Goal: Transaction & Acquisition: Purchase product/service

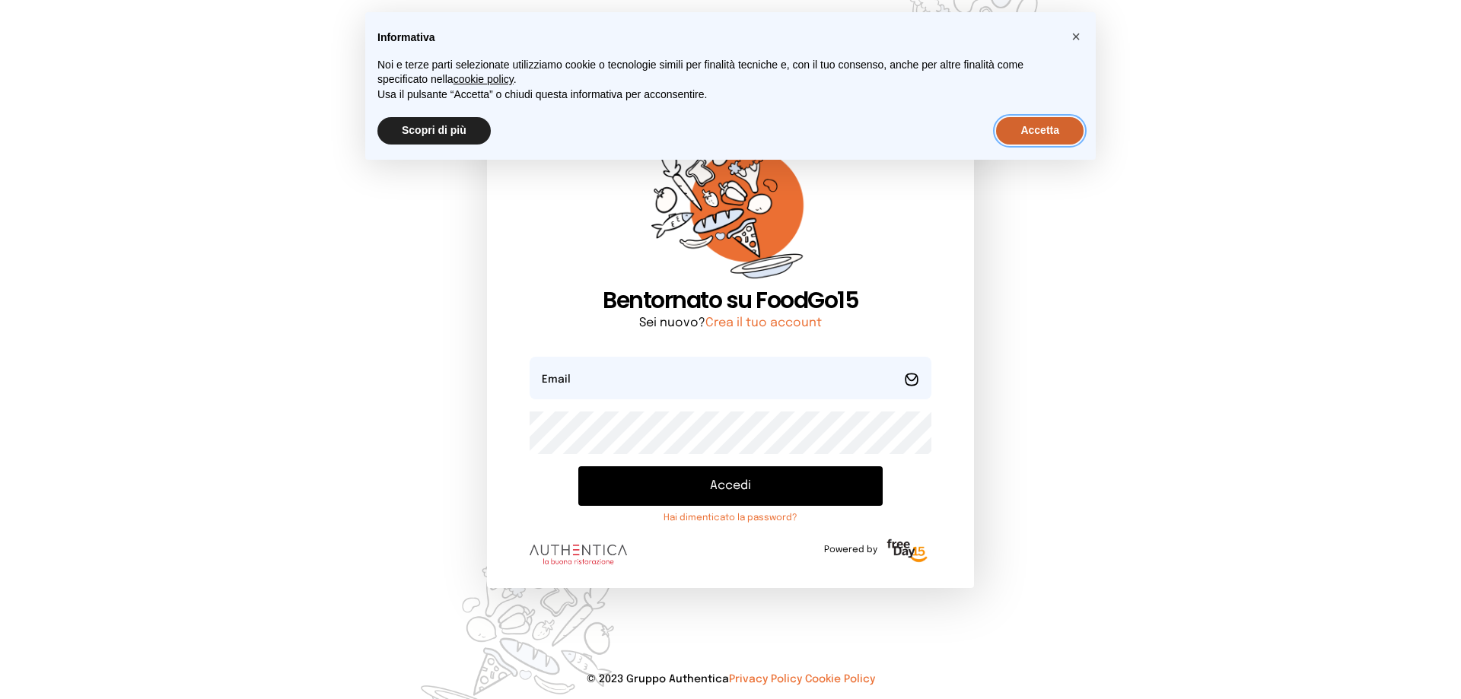
click at [1064, 132] on button "Accetta" at bounding box center [1040, 130] width 88 height 27
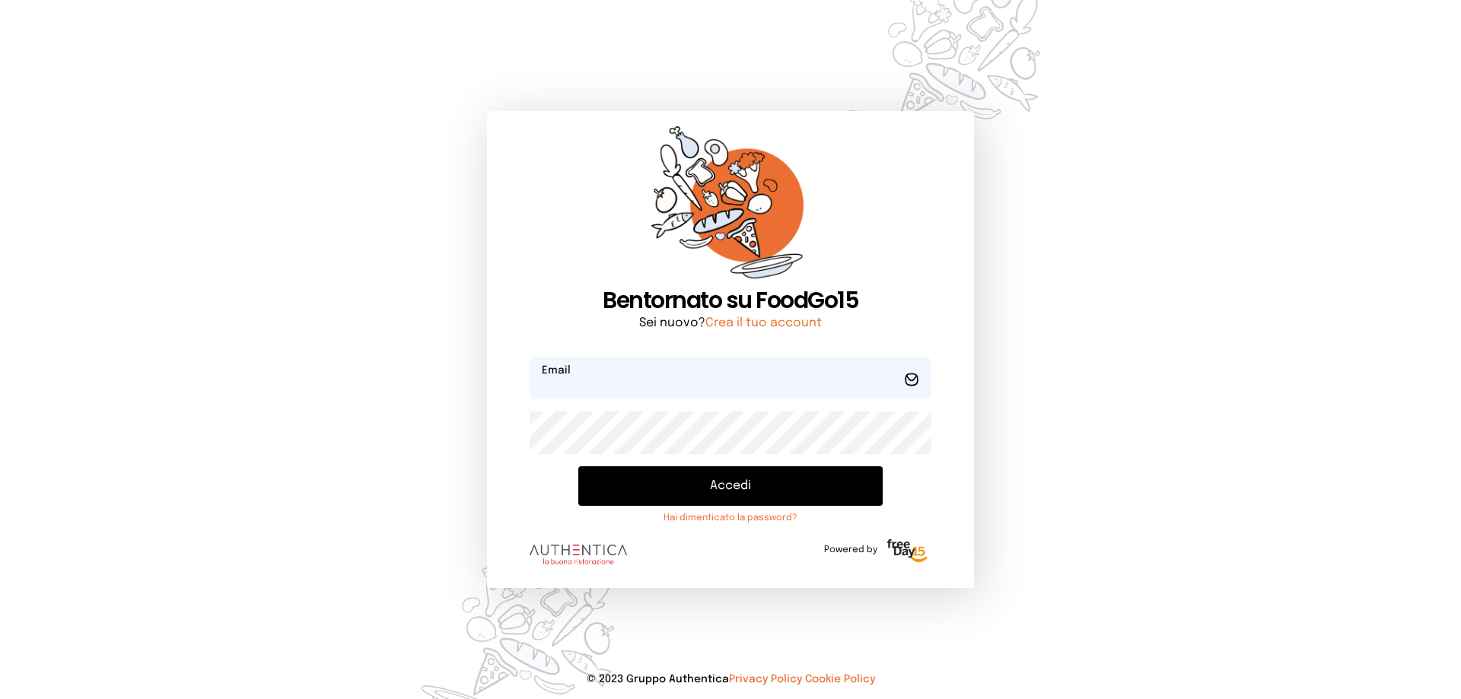
click at [782, 380] on input "email" at bounding box center [731, 378] width 402 height 43
type input "**********"
click at [753, 486] on button "Accedi" at bounding box center [730, 486] width 304 height 40
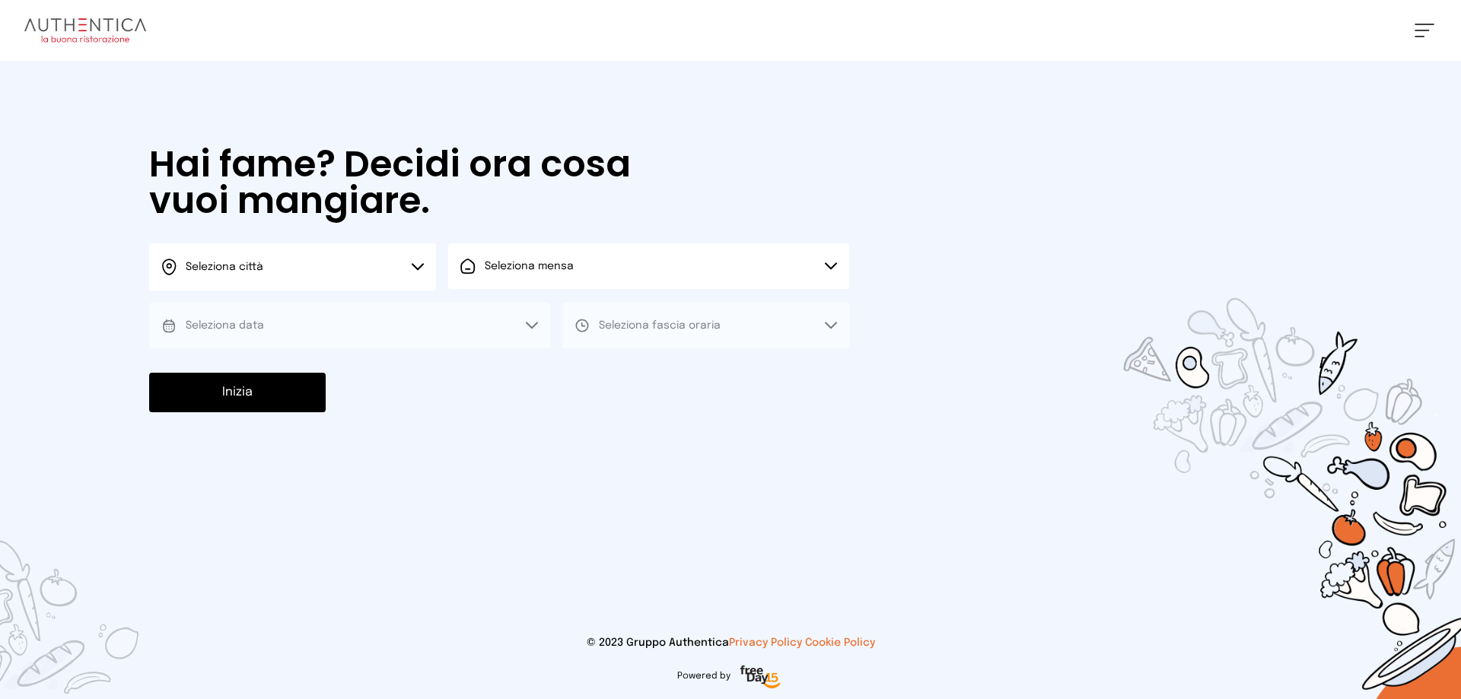
click at [418, 267] on icon at bounding box center [418, 267] width 12 height 8
click at [380, 305] on li "Terni" at bounding box center [292, 311] width 287 height 41
drag, startPoint x: 498, startPoint y: 273, endPoint x: 506, endPoint y: 287, distance: 16.1
click at [500, 273] on span "Seleziona mensa" at bounding box center [529, 266] width 89 height 15
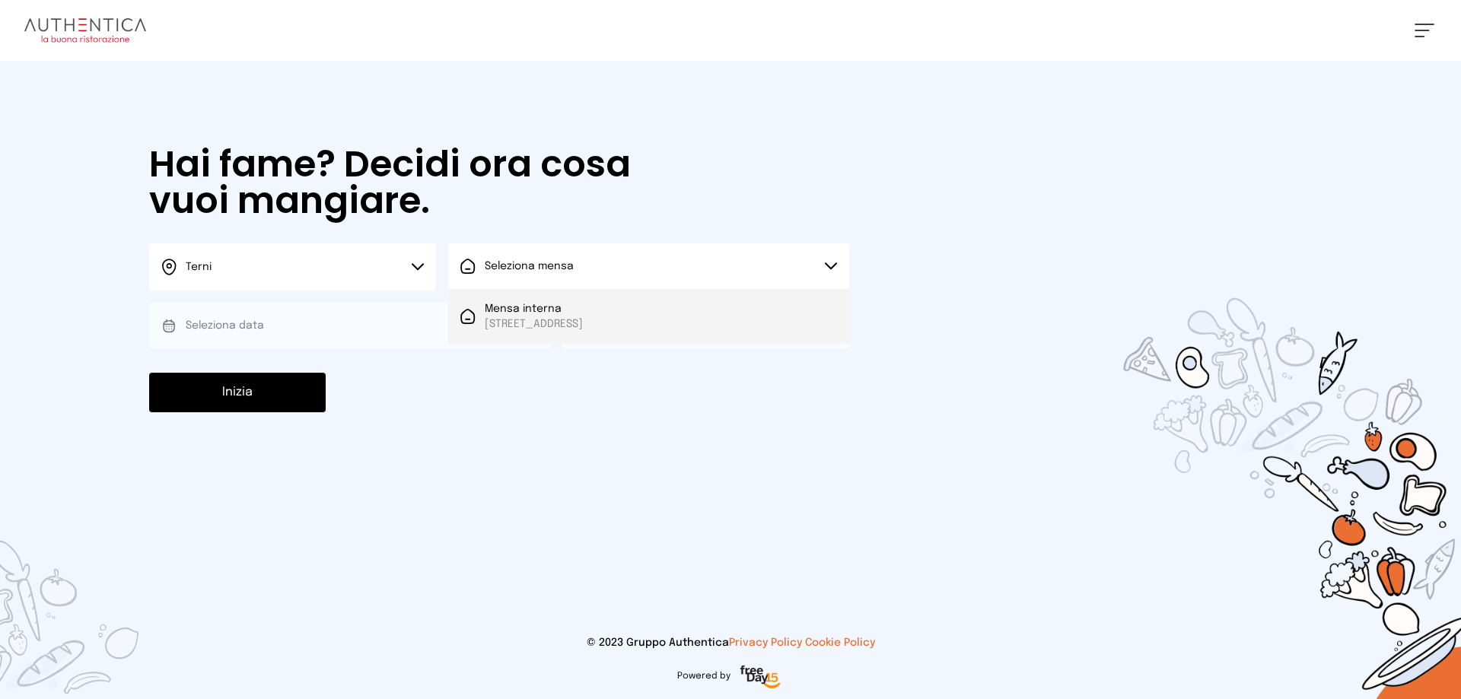
drag, startPoint x: 506, startPoint y: 307, endPoint x: 458, endPoint y: 345, distance: 61.7
click at [506, 308] on span "Mensa interna" at bounding box center [534, 308] width 98 height 15
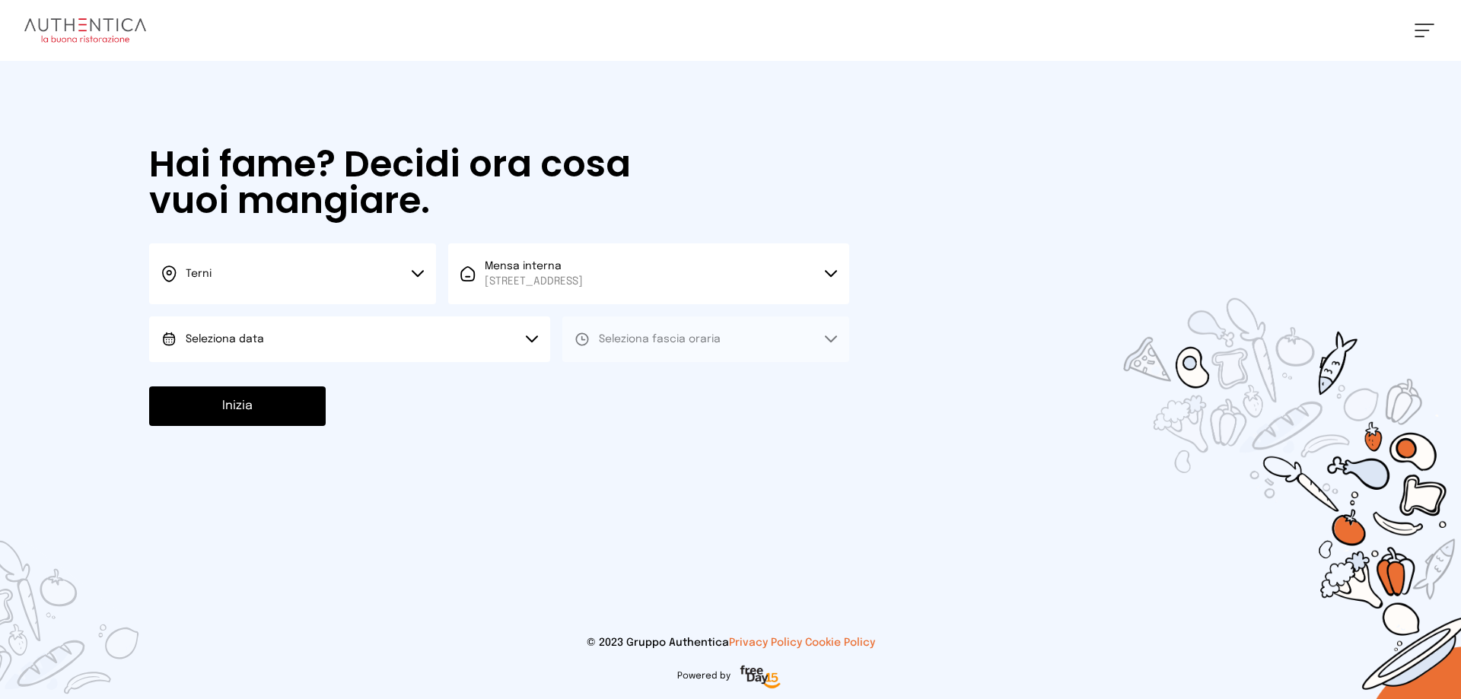
click at [398, 356] on button "Seleziona data" at bounding box center [349, 340] width 401 height 46
drag, startPoint x: 390, startPoint y: 374, endPoint x: 466, endPoint y: 376, distance: 76.1
click at [390, 374] on li "[DATE], [DATE]" at bounding box center [349, 382] width 401 height 40
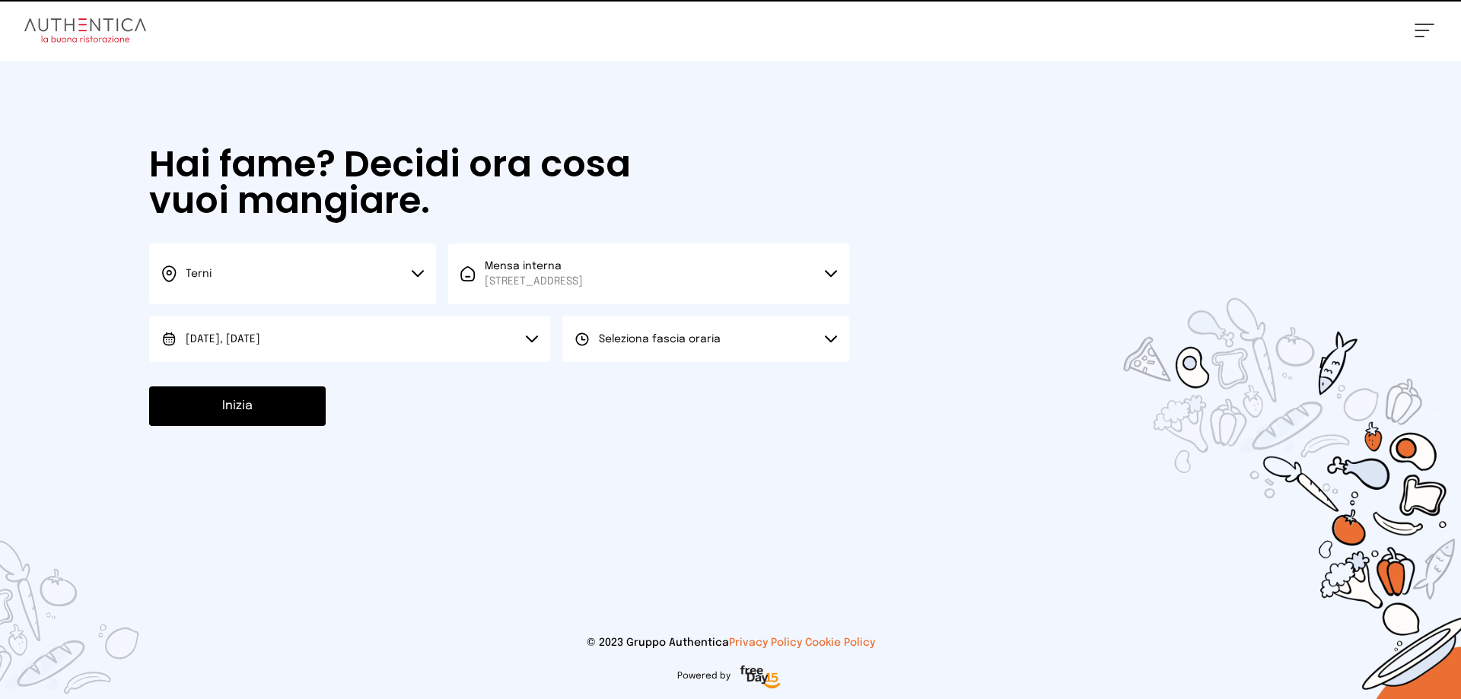
drag, startPoint x: 609, startPoint y: 349, endPoint x: 612, endPoint y: 362, distance: 13.1
click at [612, 351] on button "Seleziona fascia oraria" at bounding box center [705, 340] width 287 height 46
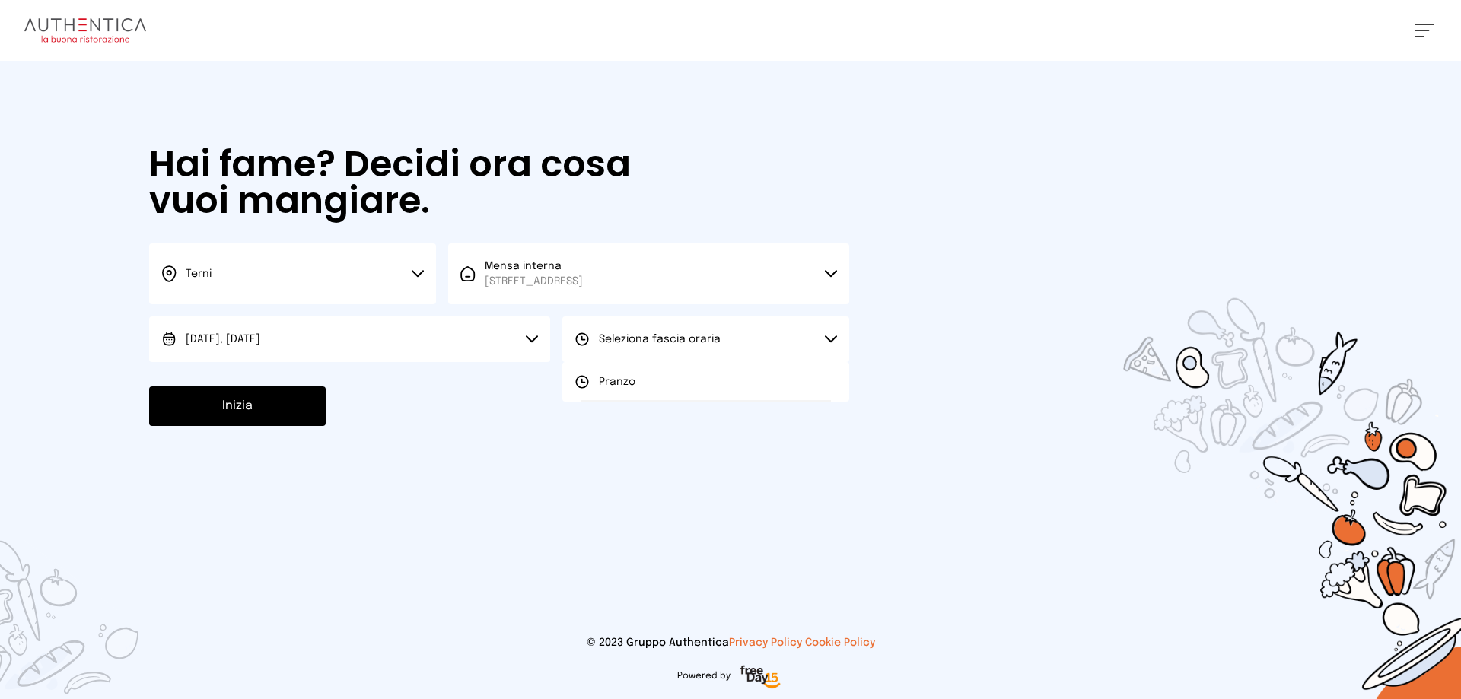
drag, startPoint x: 611, startPoint y: 375, endPoint x: 600, endPoint y: 387, distance: 16.7
click at [609, 378] on span "Pranzo" at bounding box center [617, 381] width 37 height 15
click at [291, 425] on button "Inizia" at bounding box center [237, 407] width 177 height 40
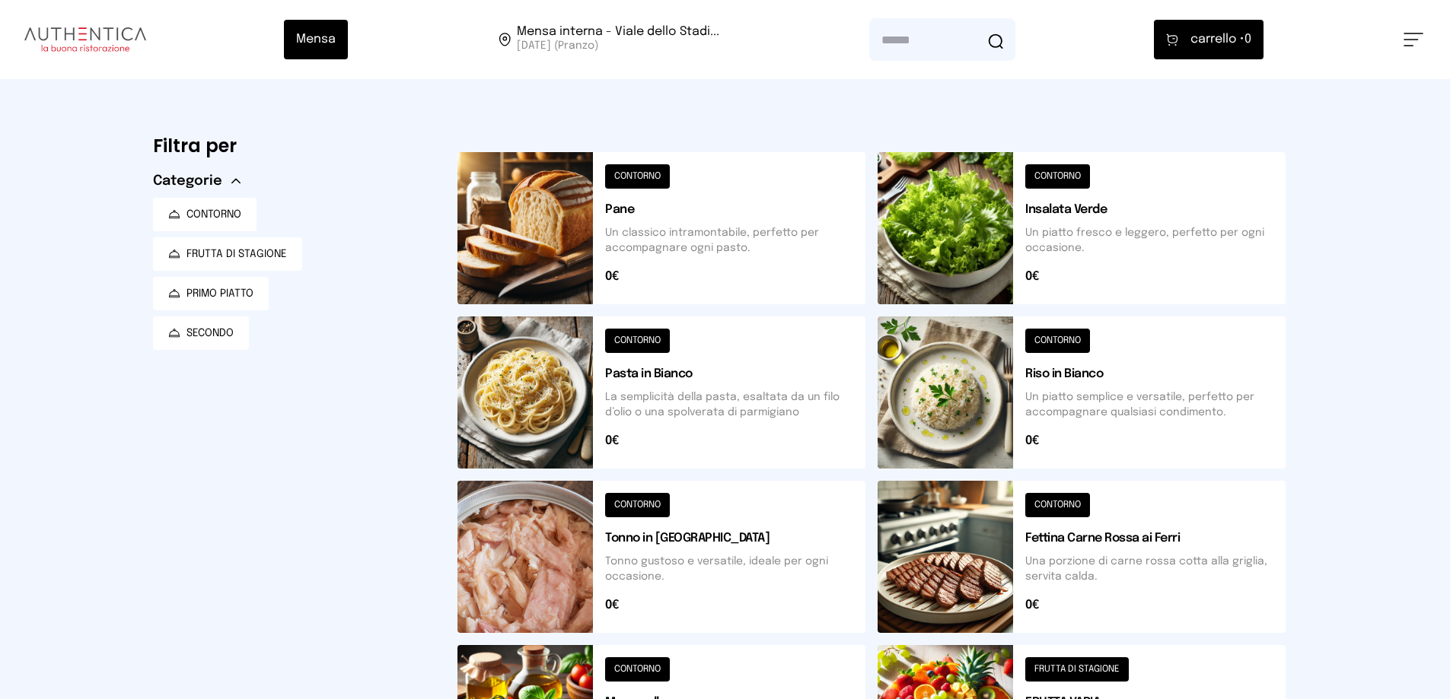
scroll to position [228, 0]
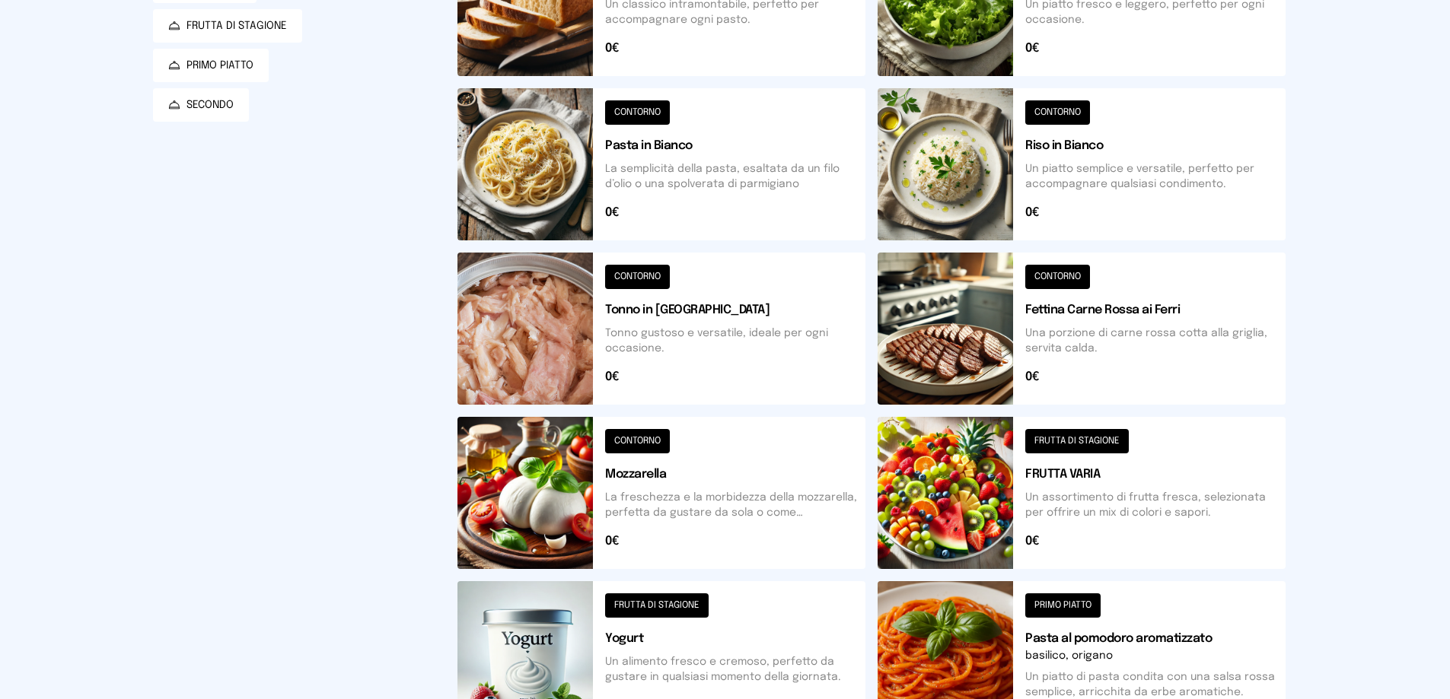
click at [1072, 436] on button at bounding box center [1081, 493] width 408 height 152
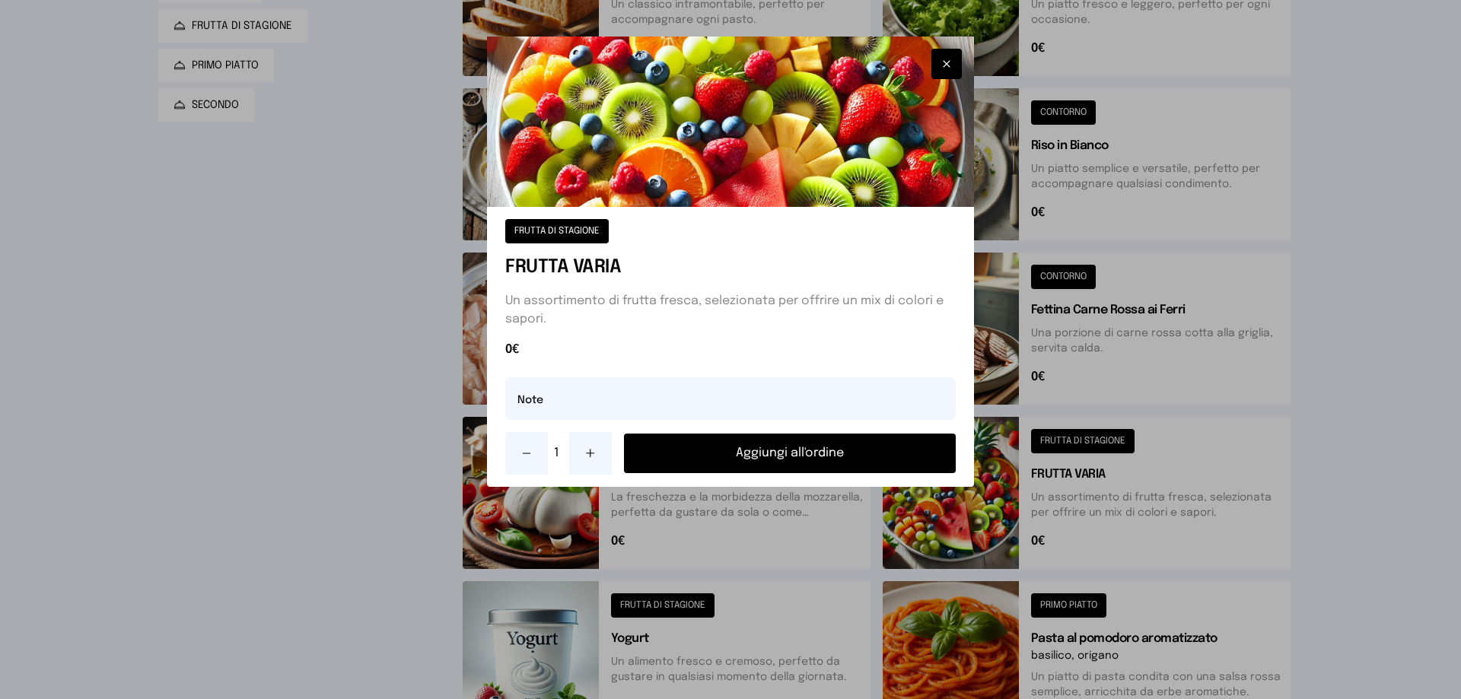
click at [799, 456] on button "Aggiungi all'ordine" at bounding box center [790, 454] width 332 height 40
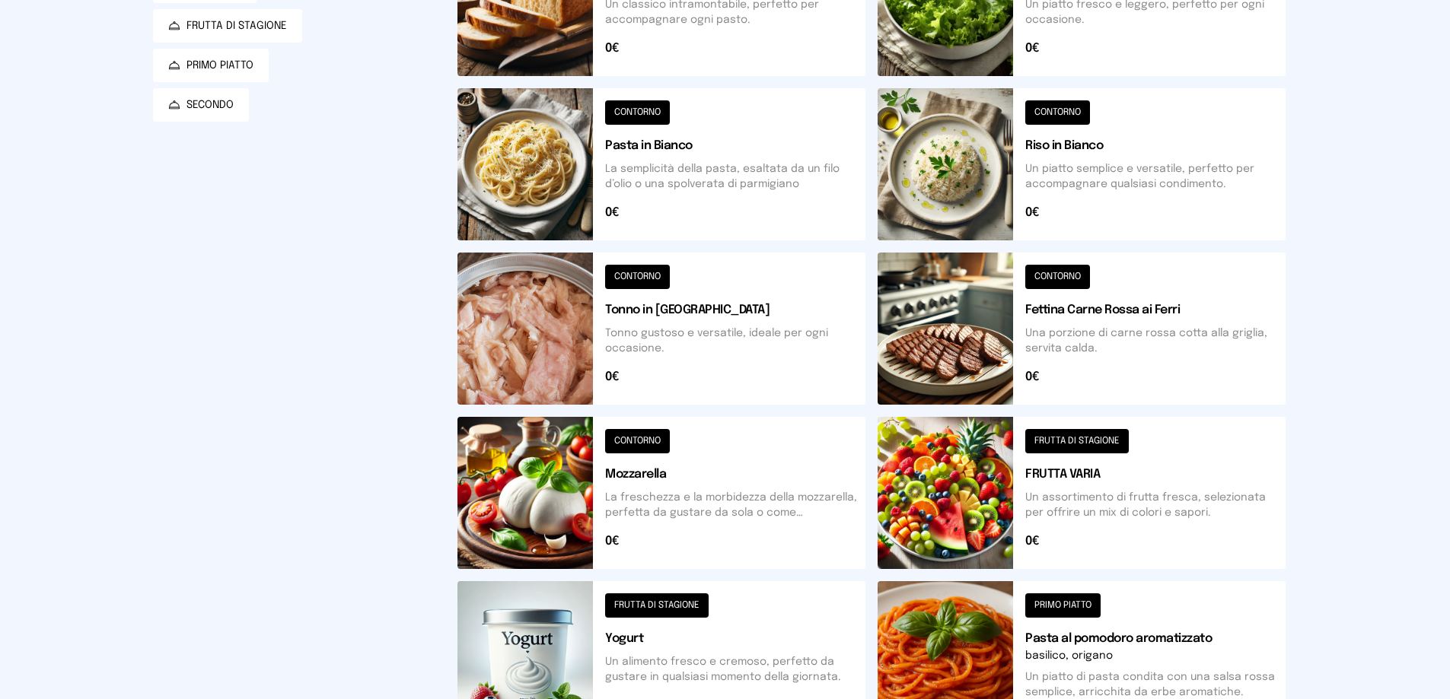
scroll to position [0, 0]
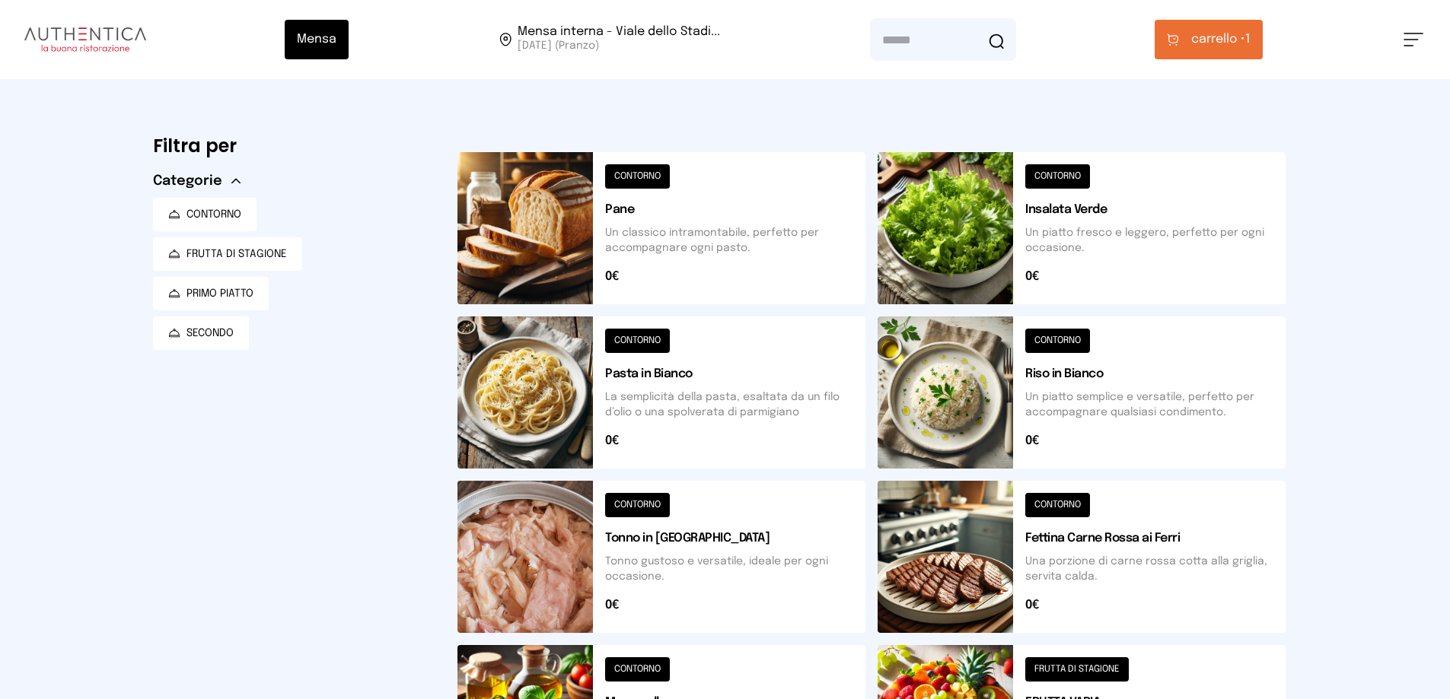
click at [1066, 179] on button at bounding box center [1081, 228] width 408 height 152
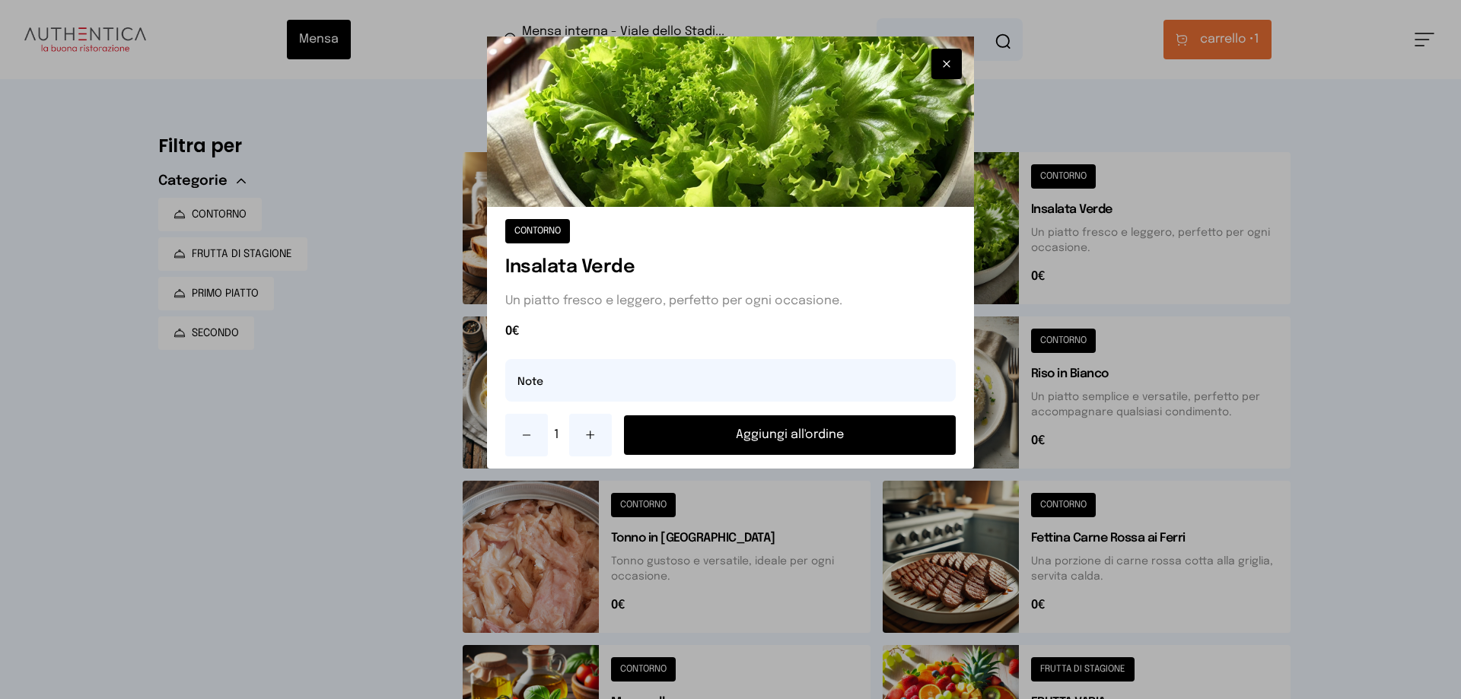
click at [823, 437] on button "Aggiungi all'ordine" at bounding box center [790, 435] width 332 height 40
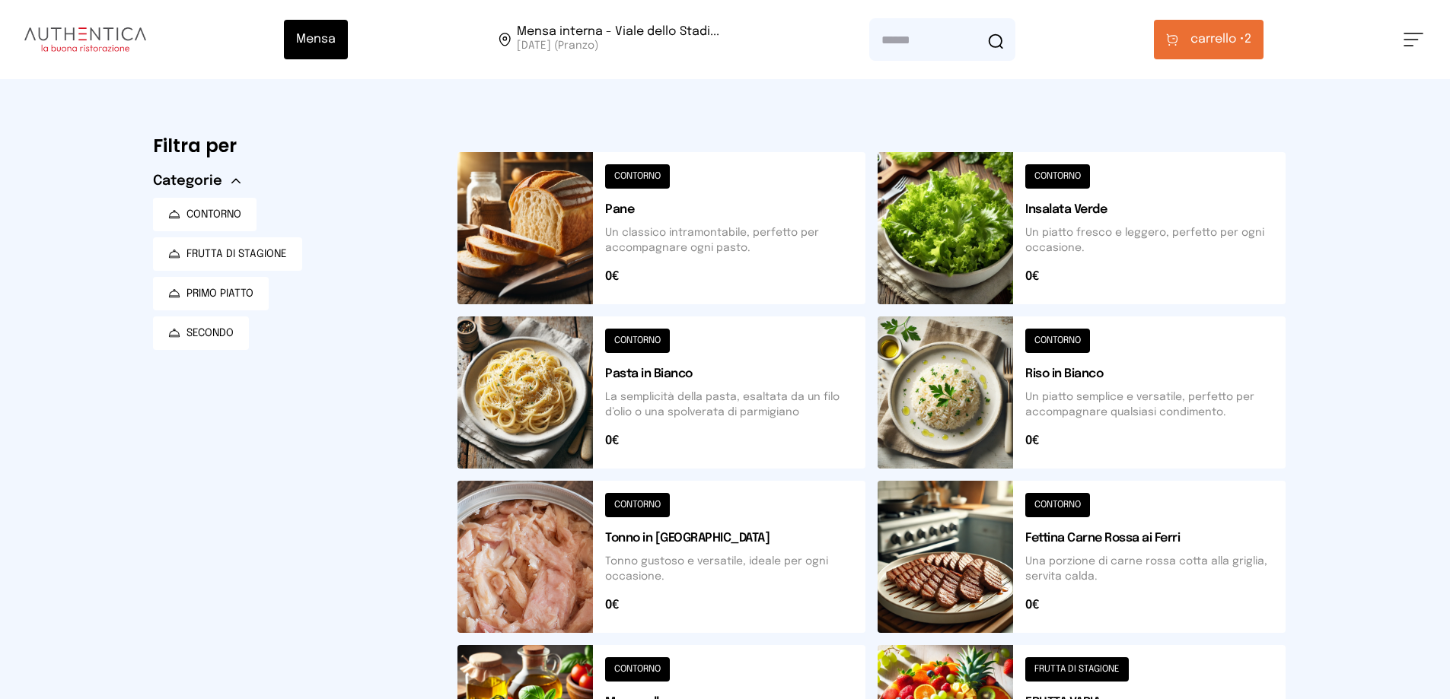
click at [1187, 55] on button "carrello • 2" at bounding box center [1209, 40] width 110 height 40
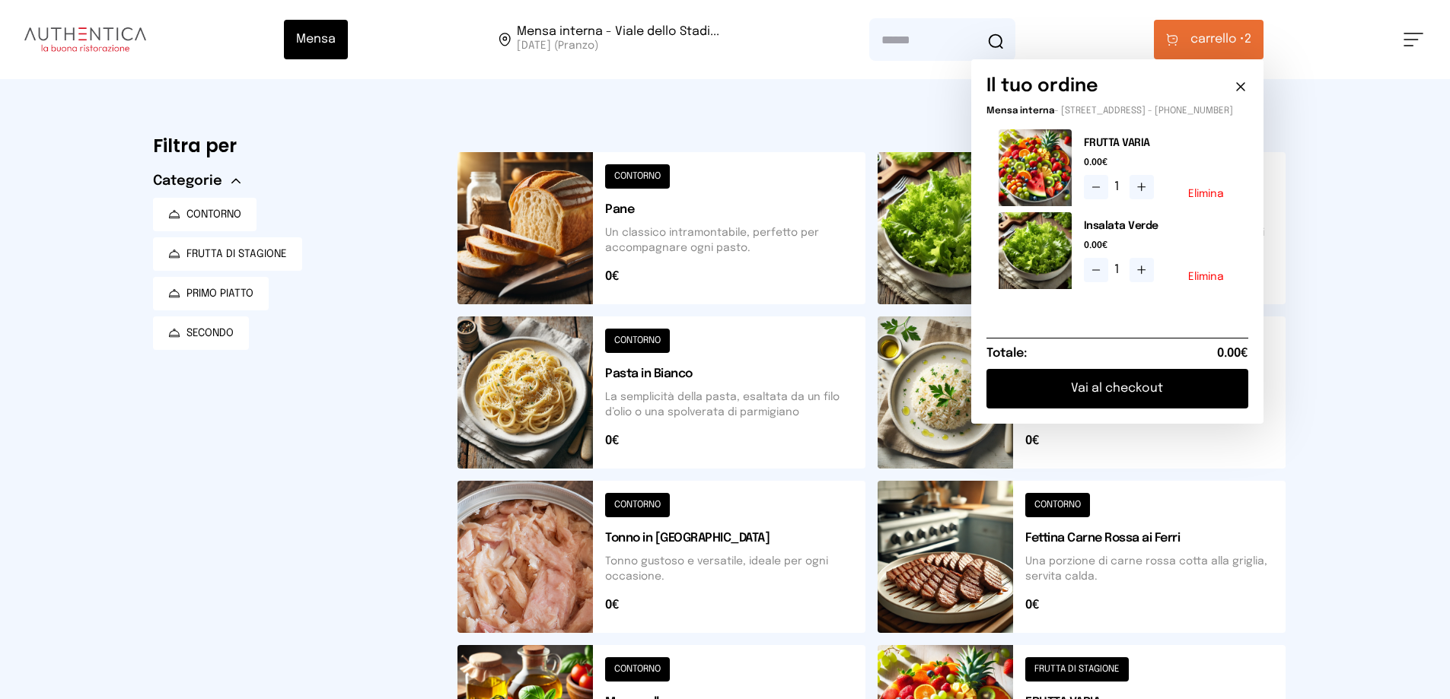
click at [1104, 395] on button "Vai al checkout" at bounding box center [1117, 389] width 262 height 40
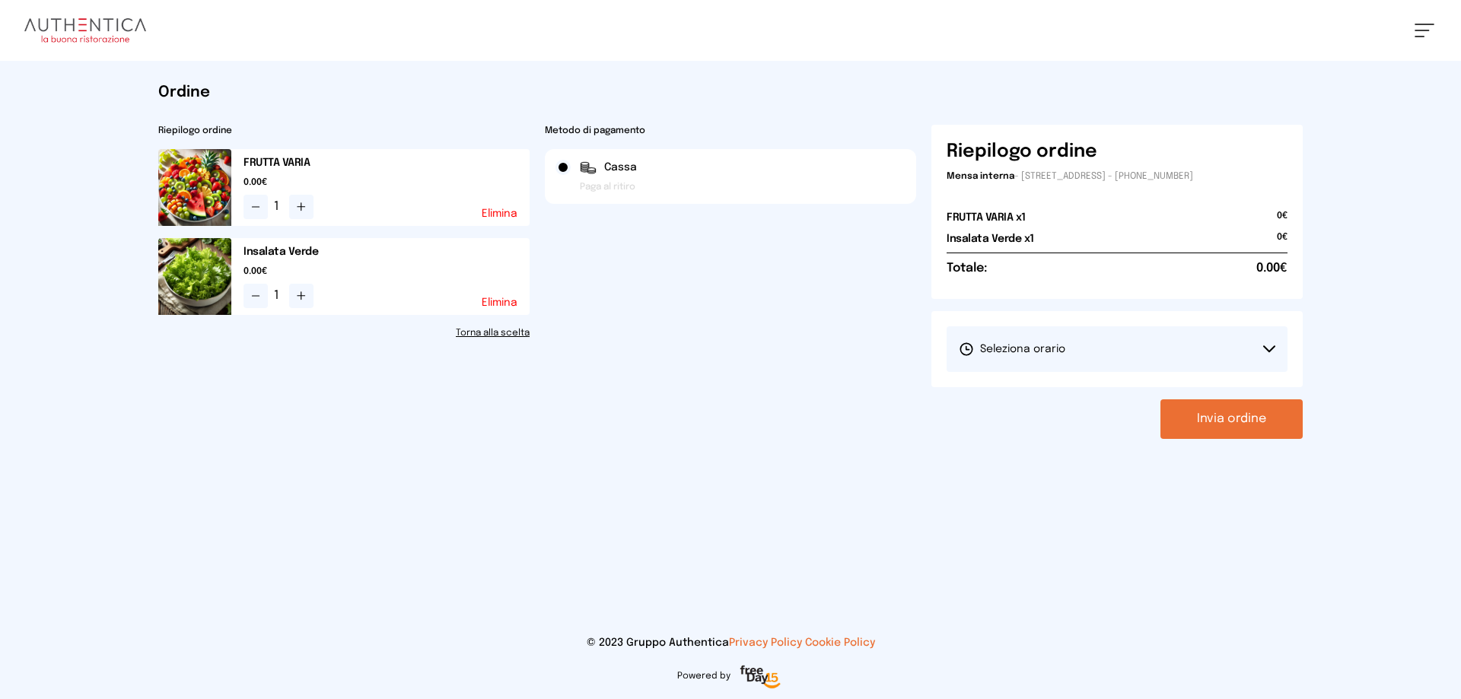
click at [1270, 348] on icon at bounding box center [1269, 349] width 12 height 8
click at [1213, 393] on li "1° Turno (13:00 - 15:00)" at bounding box center [1117, 392] width 341 height 40
click at [1229, 424] on button "Invia ordine" at bounding box center [1231, 419] width 142 height 40
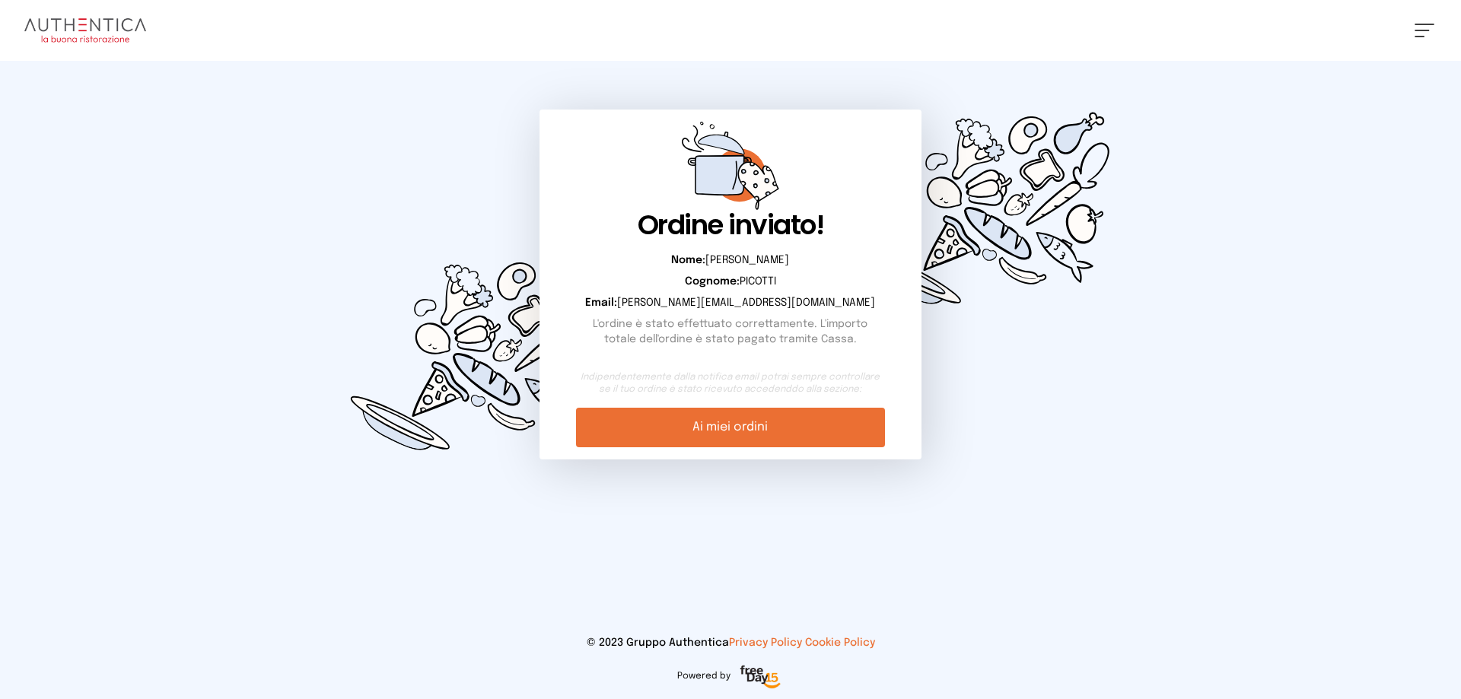
click at [723, 434] on link "Ai miei ordini" at bounding box center [730, 428] width 308 height 40
